Goal: Find specific page/section: Find specific page/section

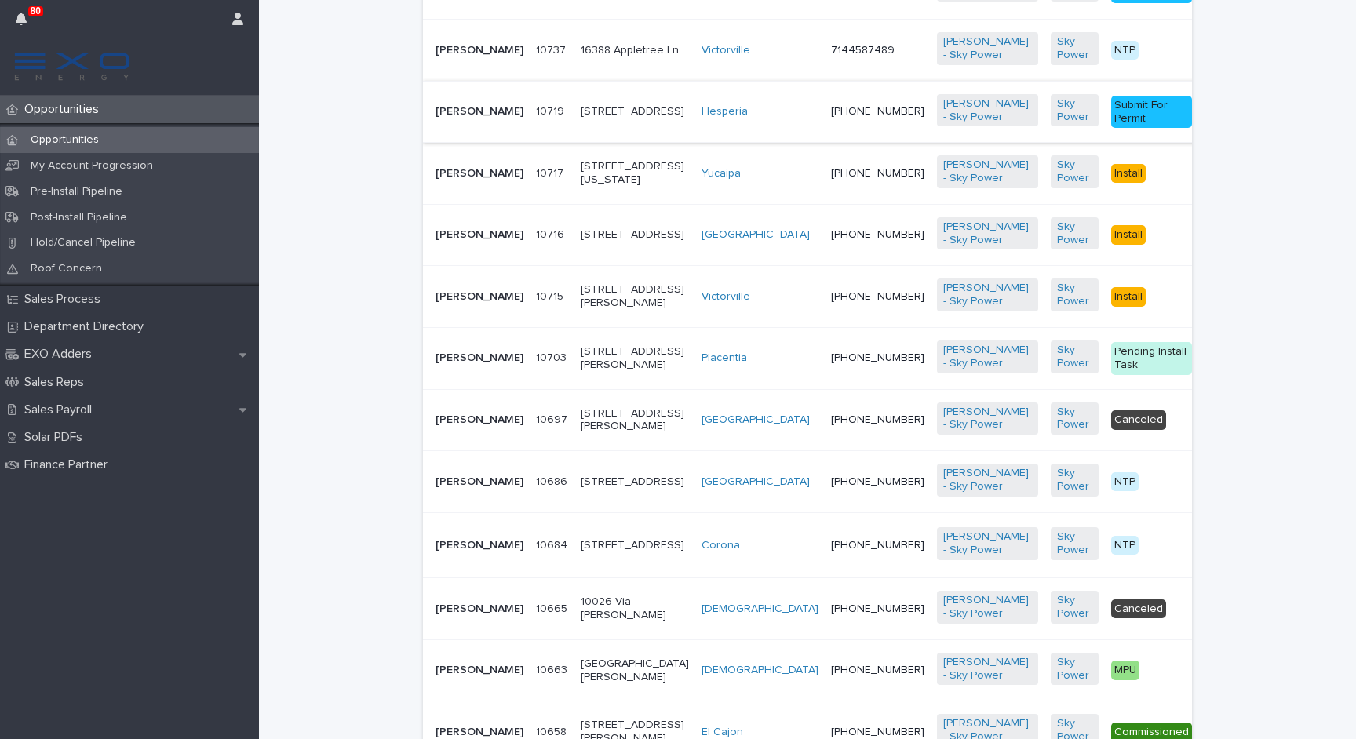
scroll to position [929, 0]
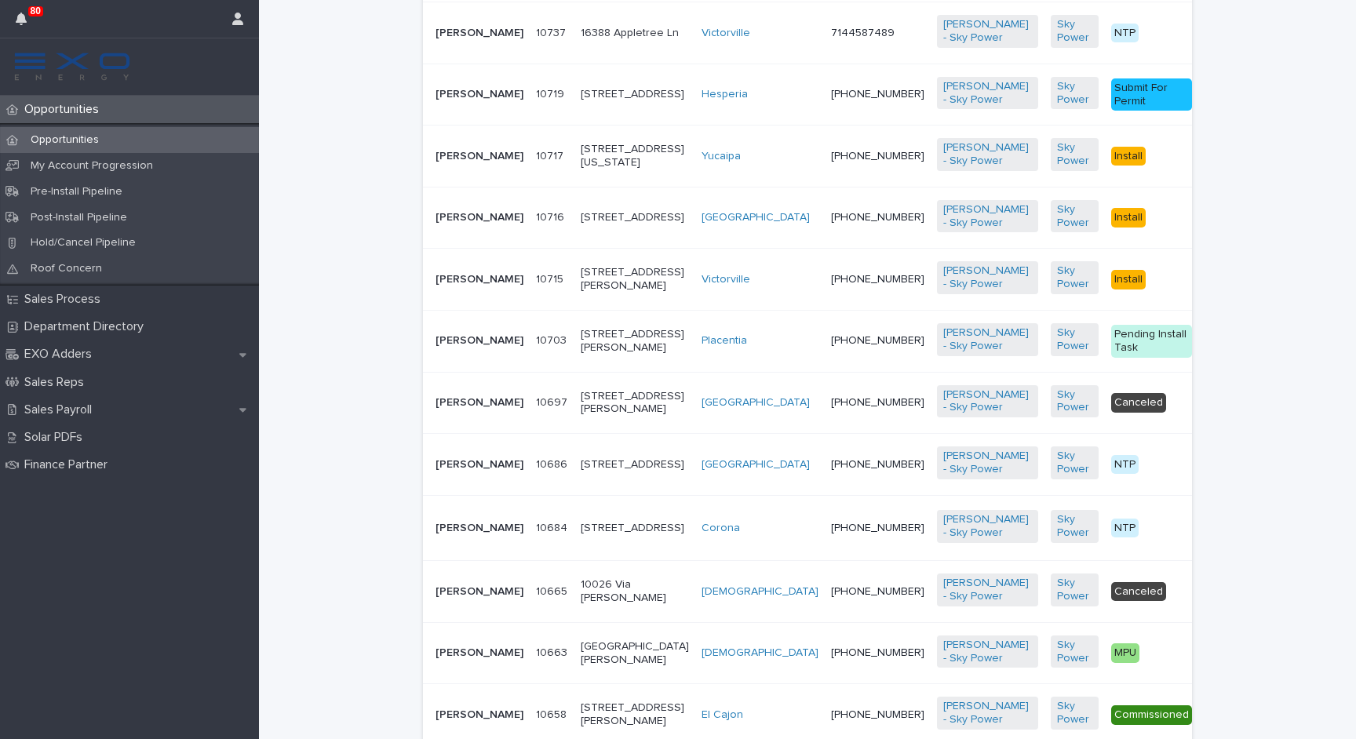
click at [581, 170] on p "[STREET_ADDRESS][US_STATE]" at bounding box center [635, 156] width 108 height 27
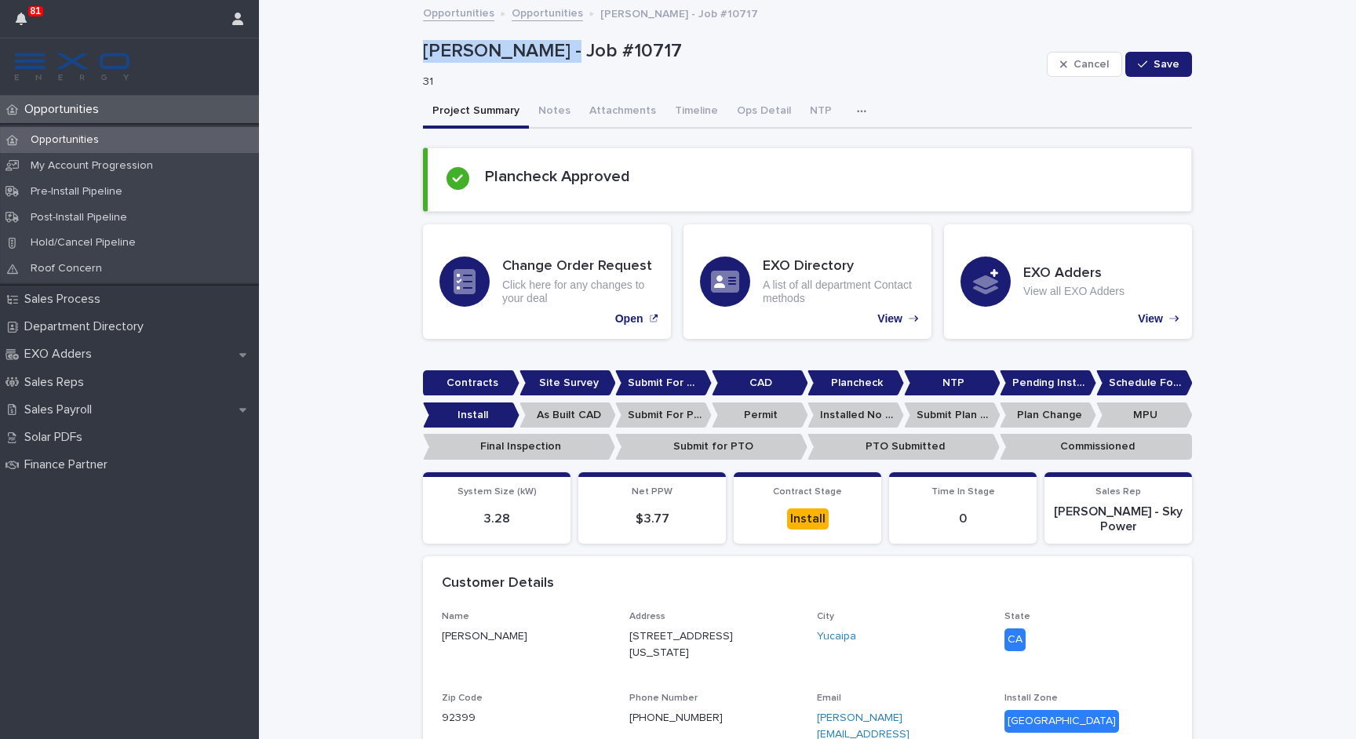
drag, startPoint x: 550, startPoint y: 53, endPoint x: 421, endPoint y: 43, distance: 129.1
copy p "[PERSON_NAME]"
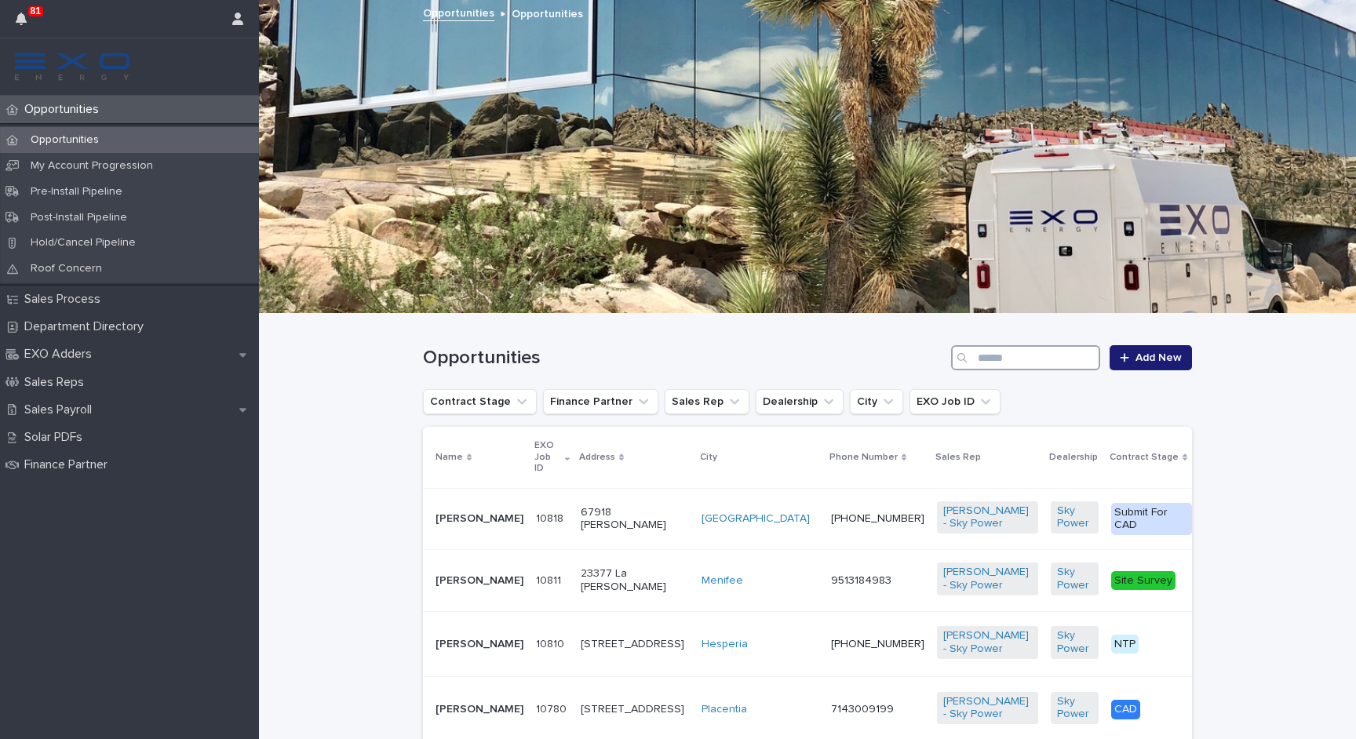
click at [1051, 352] on input "Search" at bounding box center [1025, 357] width 149 height 25
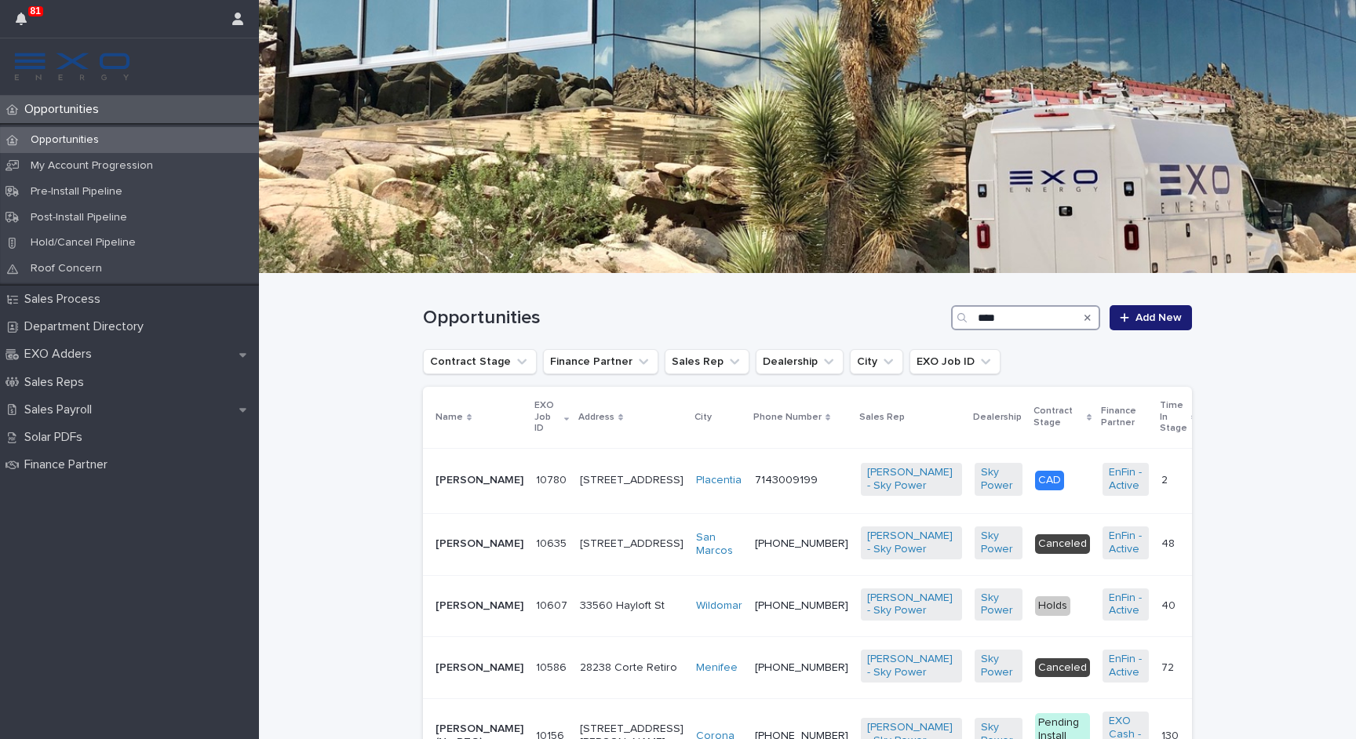
scroll to position [62, 0]
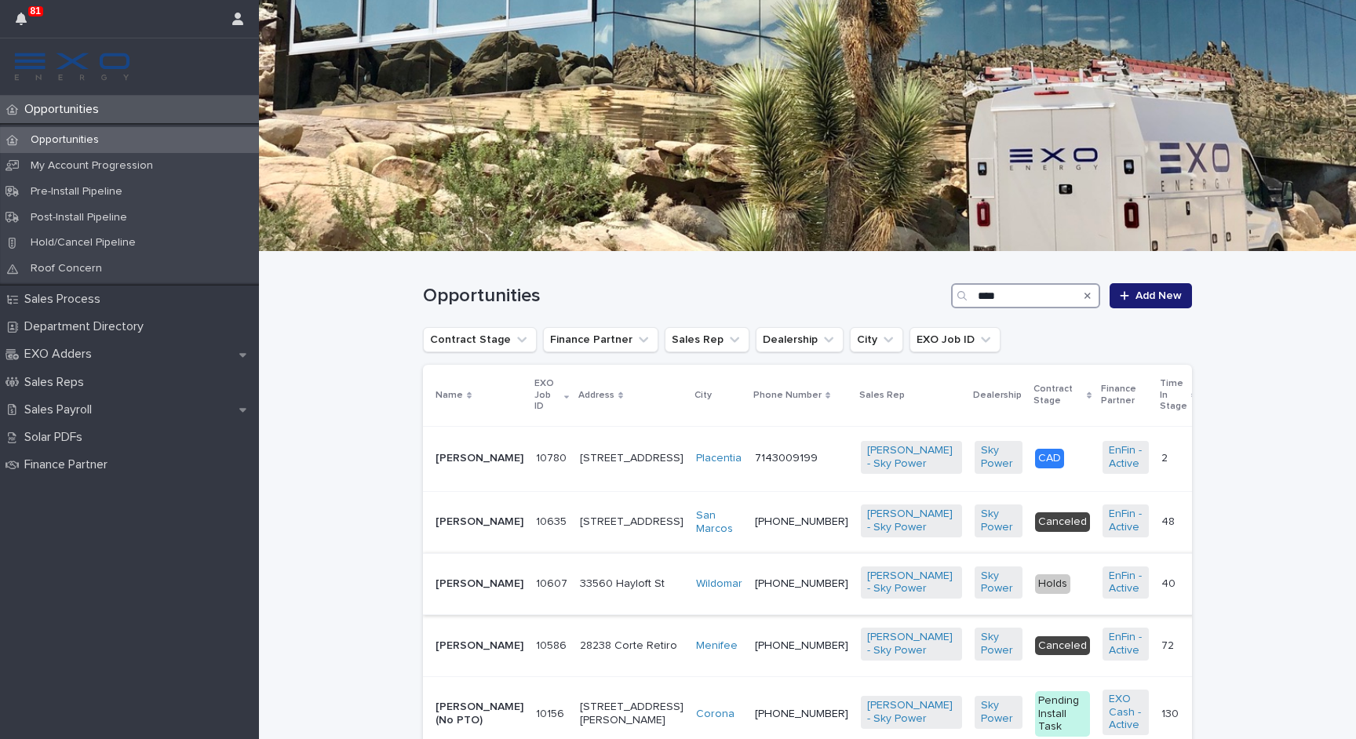
type input "****"
click at [481, 591] on p "[PERSON_NAME]" at bounding box center [480, 584] width 88 height 13
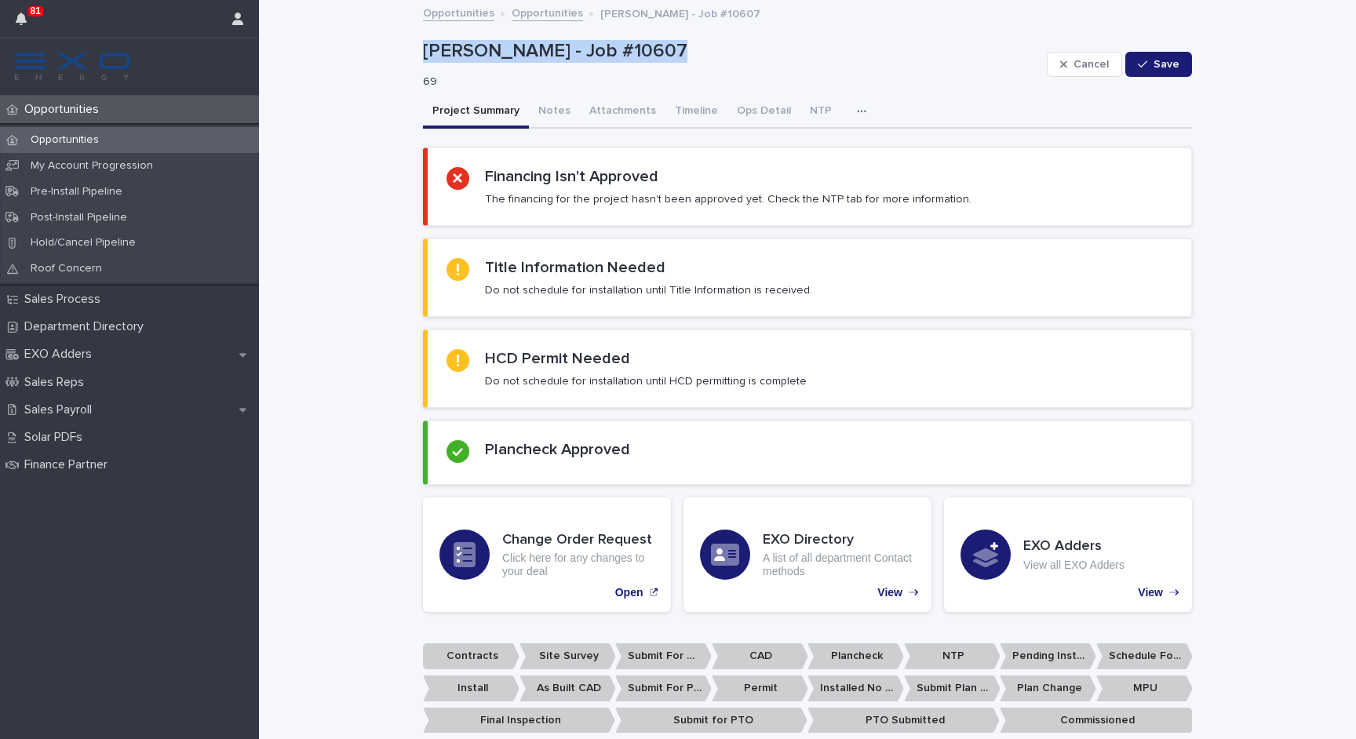
drag, startPoint x: 652, startPoint y: 50, endPoint x: 418, endPoint y: 42, distance: 234.8
click at [527, 53] on p "[PERSON_NAME] - Job #10607" at bounding box center [732, 51] width 618 height 23
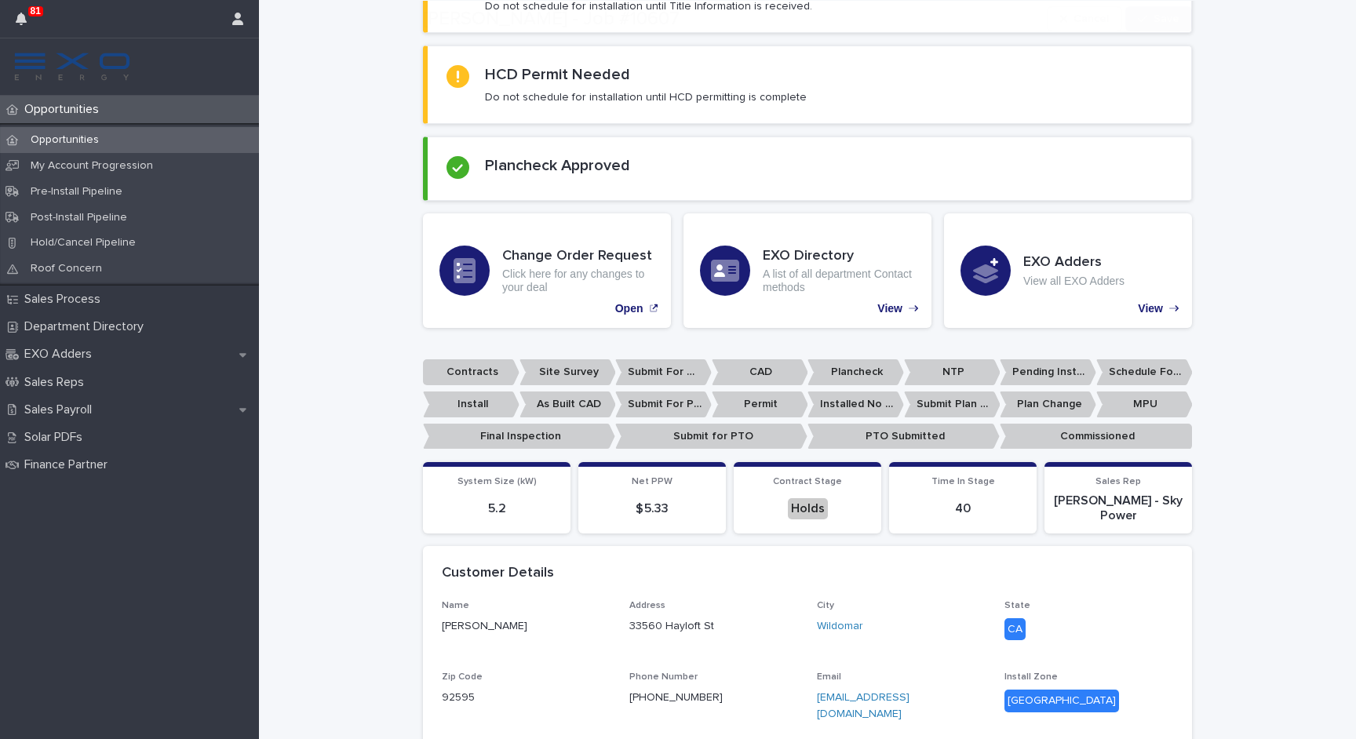
scroll to position [478, 0]
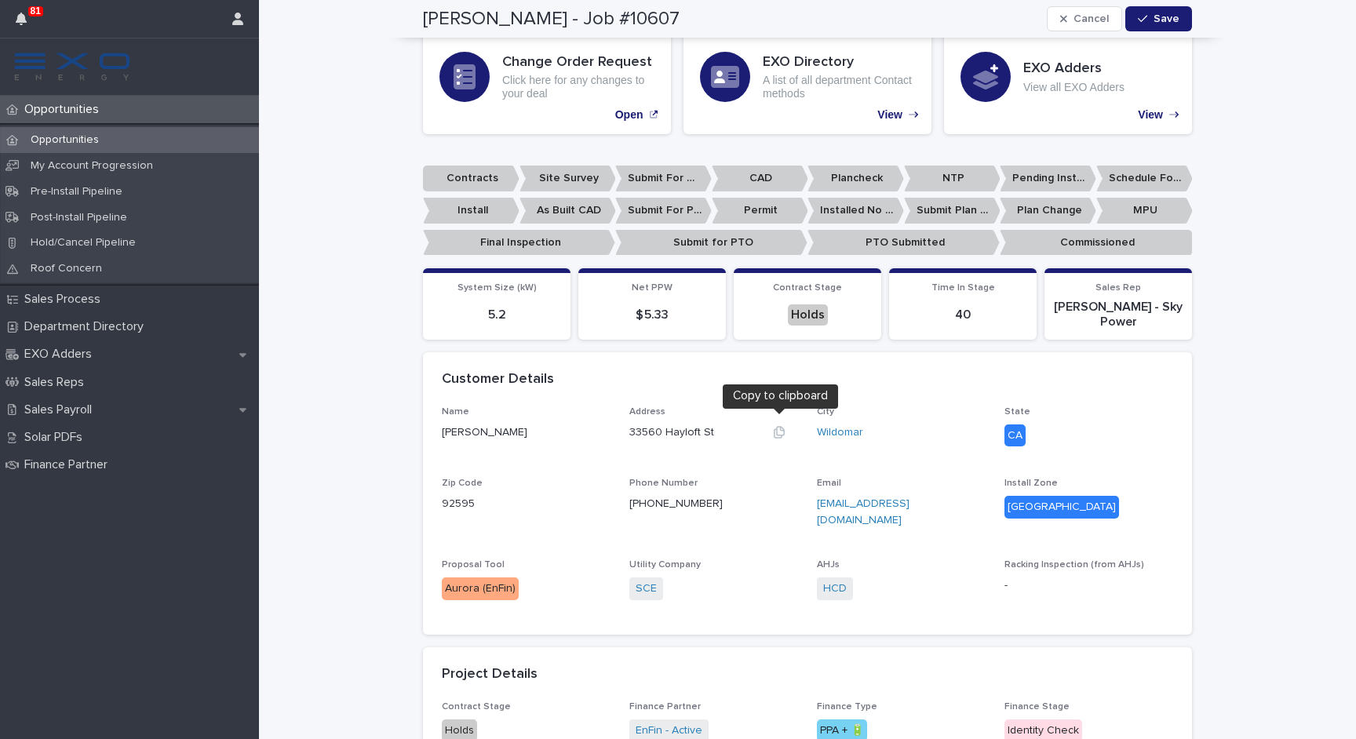
click at [777, 426] on icon "button" at bounding box center [779, 432] width 11 height 12
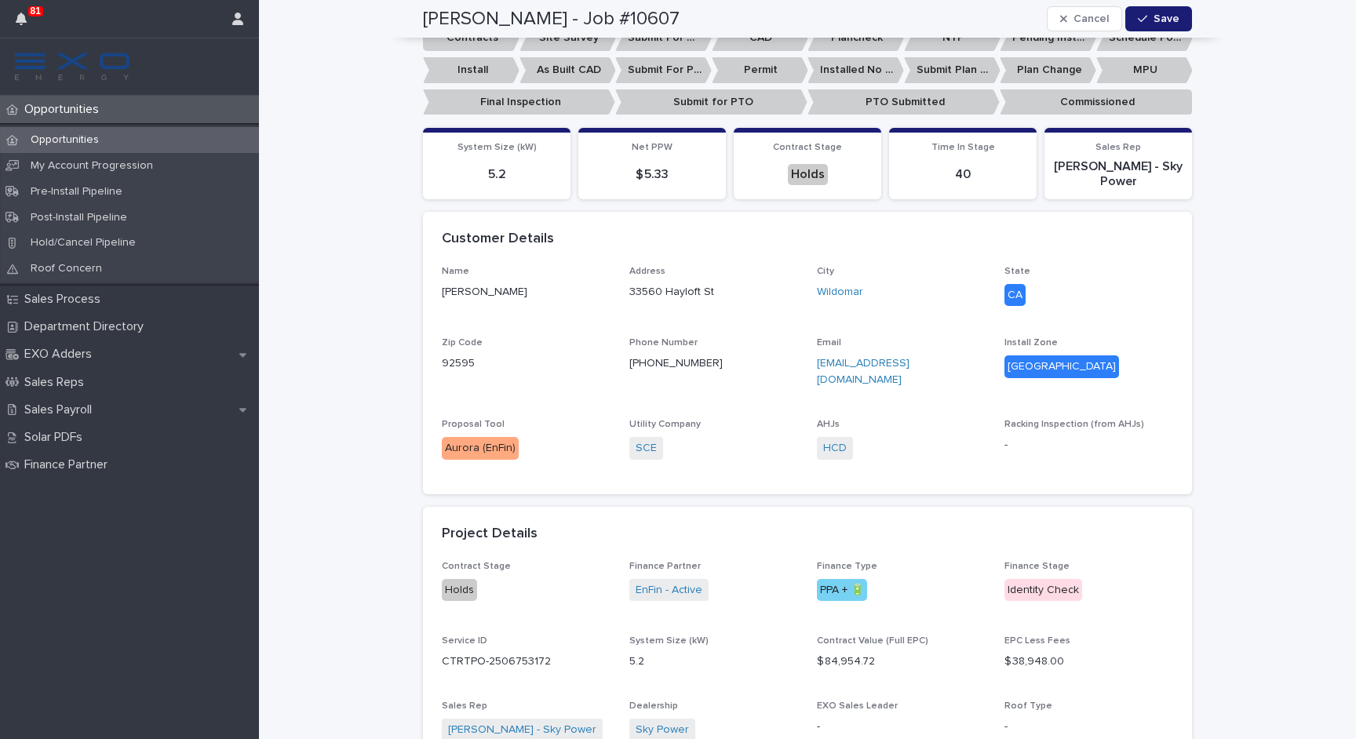
scroll to position [706, 0]
